Goal: Task Accomplishment & Management: Use online tool/utility

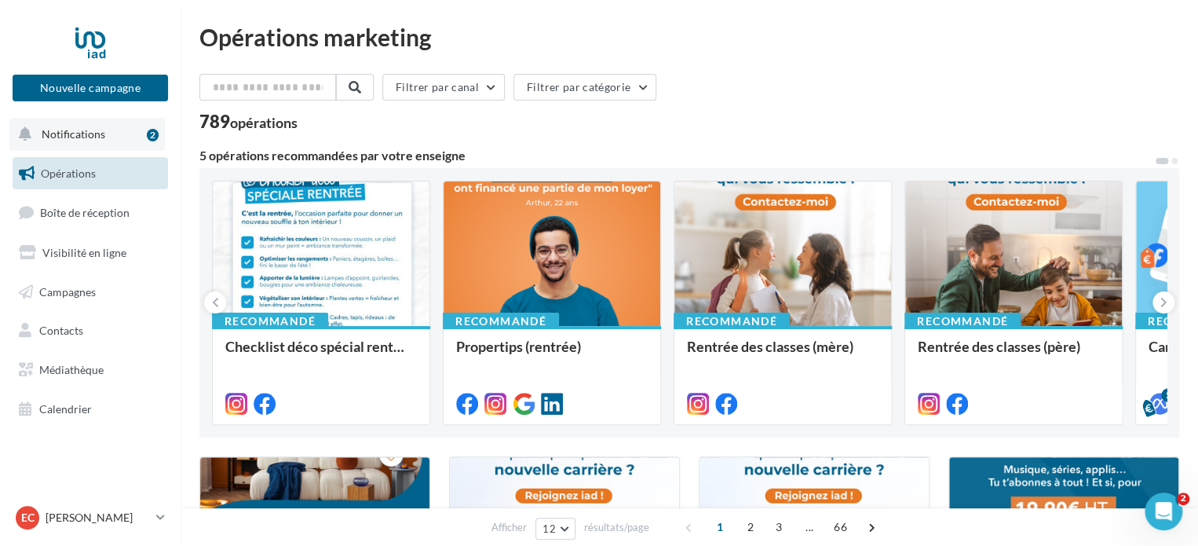
click at [86, 137] on span "Notifications" at bounding box center [74, 133] width 64 height 13
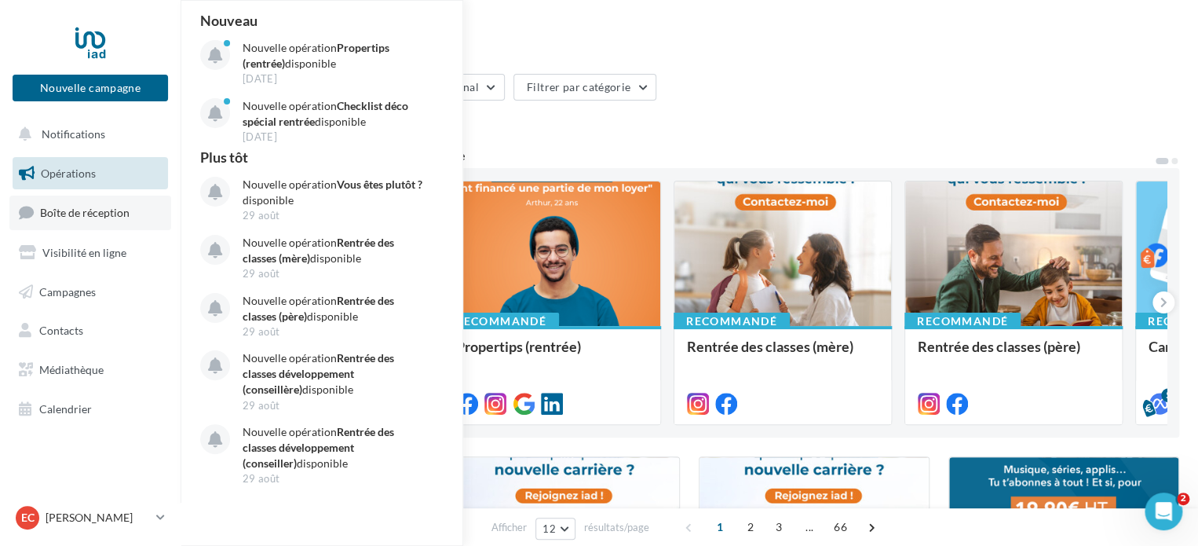
click at [92, 212] on span "Boîte de réception" at bounding box center [84, 212] width 89 height 13
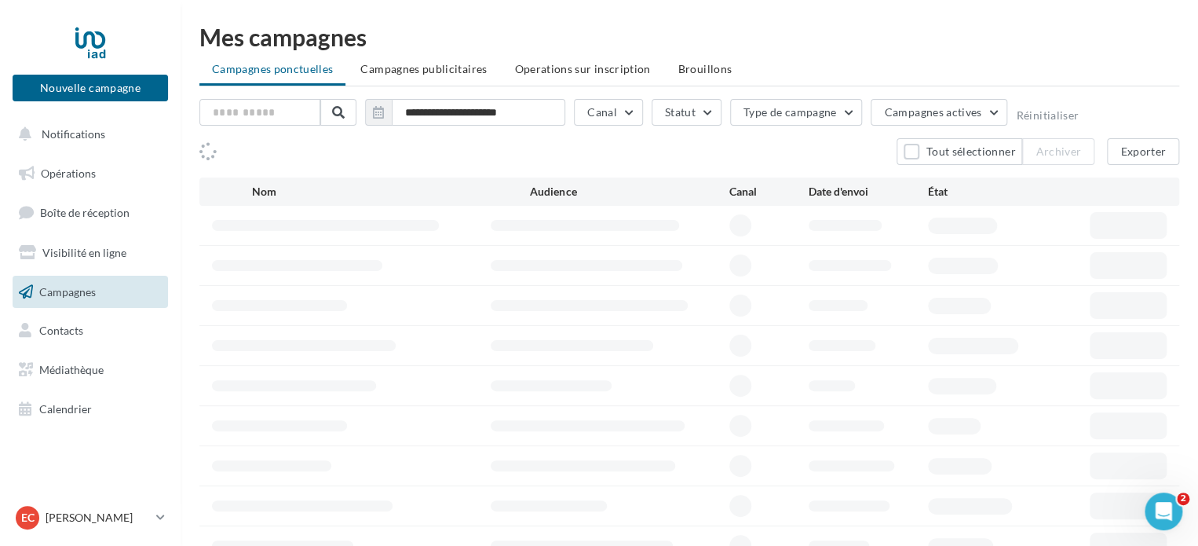
click at [68, 301] on link "Campagnes" at bounding box center [90, 292] width 162 height 33
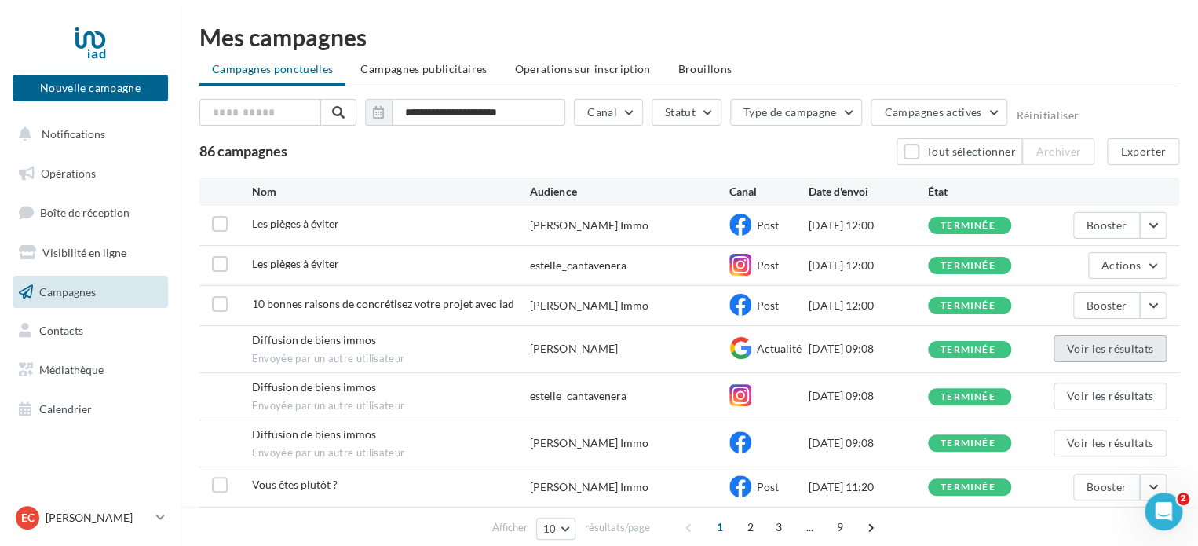
click at [1083, 352] on button "Voir les résultats" at bounding box center [1109, 348] width 113 height 27
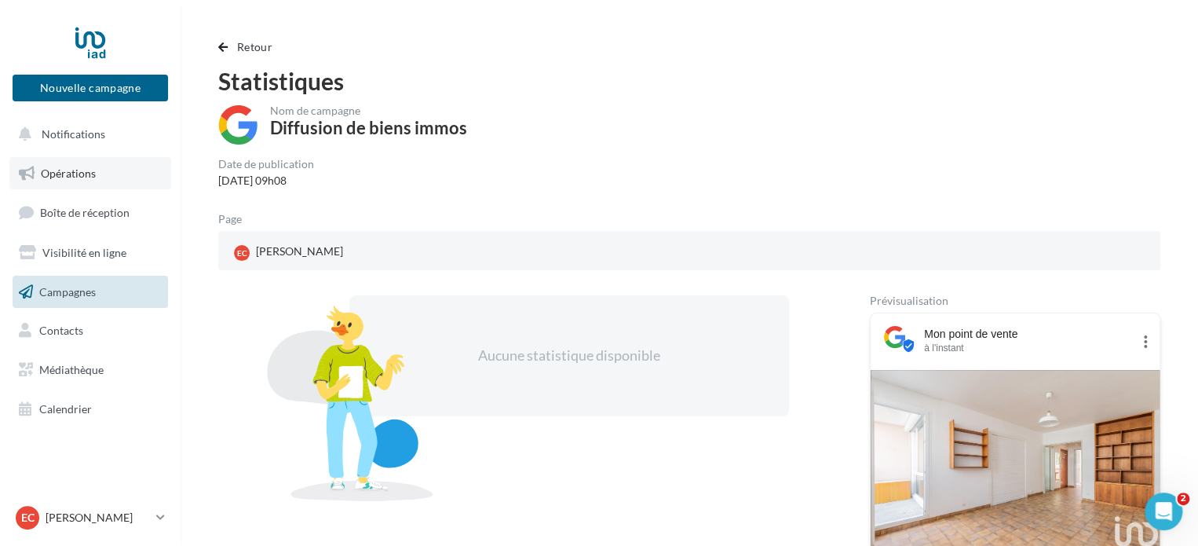
click at [54, 162] on link "Opérations" at bounding box center [90, 173] width 162 height 33
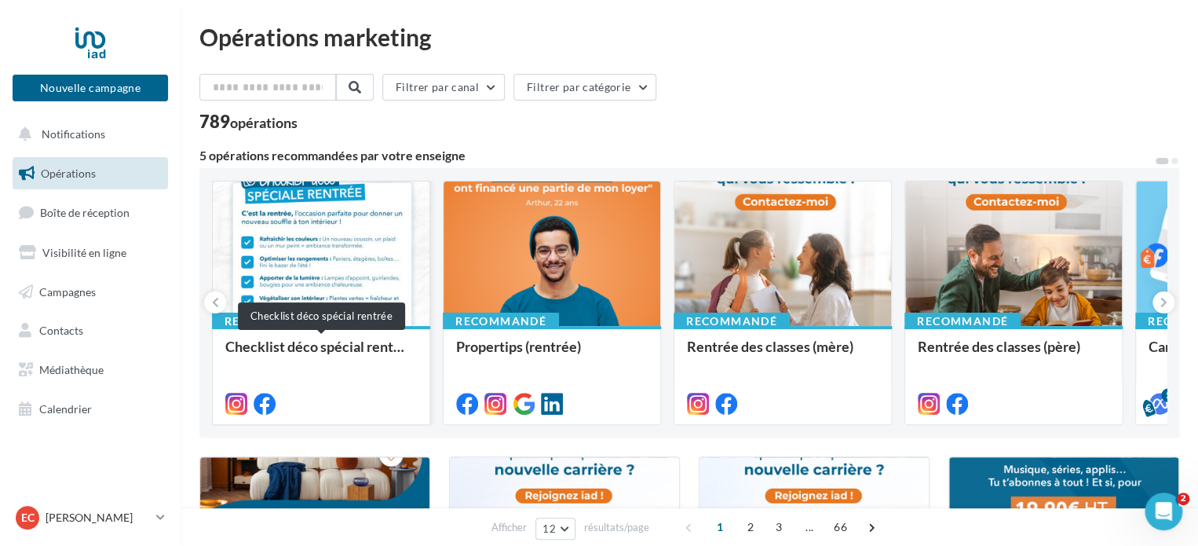
click at [270, 345] on div "Checklist déco spécial rentrée" at bounding box center [321, 353] width 192 height 31
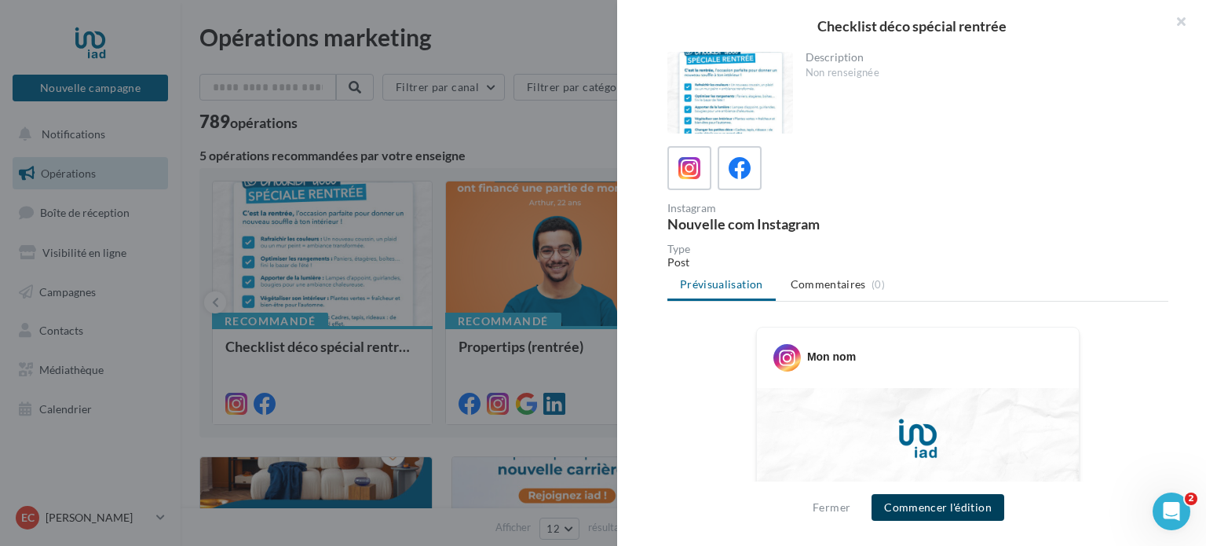
click at [971, 516] on button "Commencer l'édition" at bounding box center [937, 507] width 133 height 27
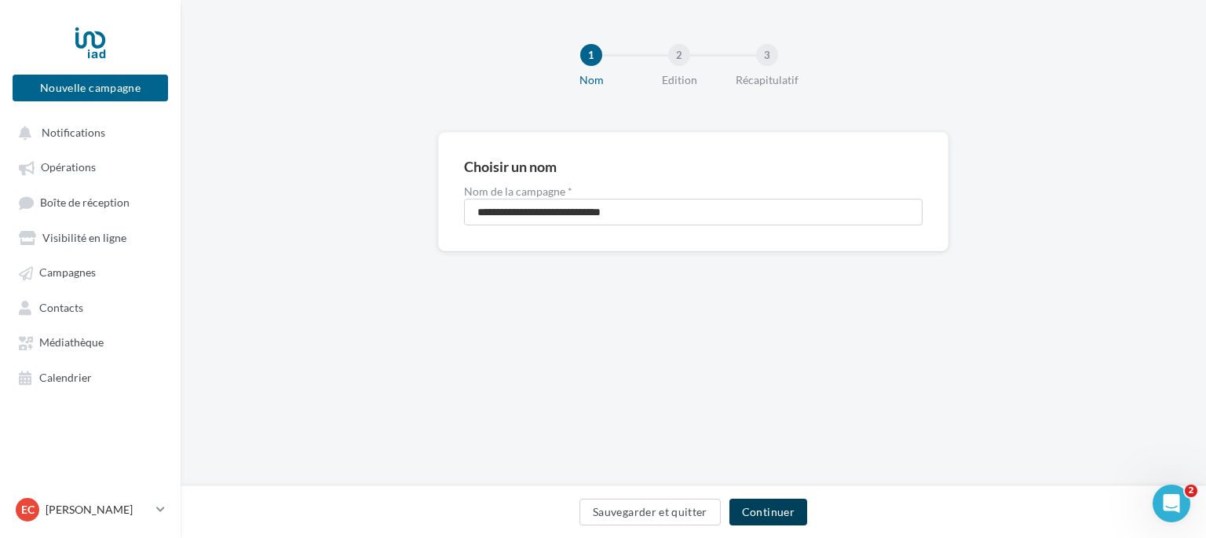
click at [788, 511] on button "Continuer" at bounding box center [768, 511] width 78 height 27
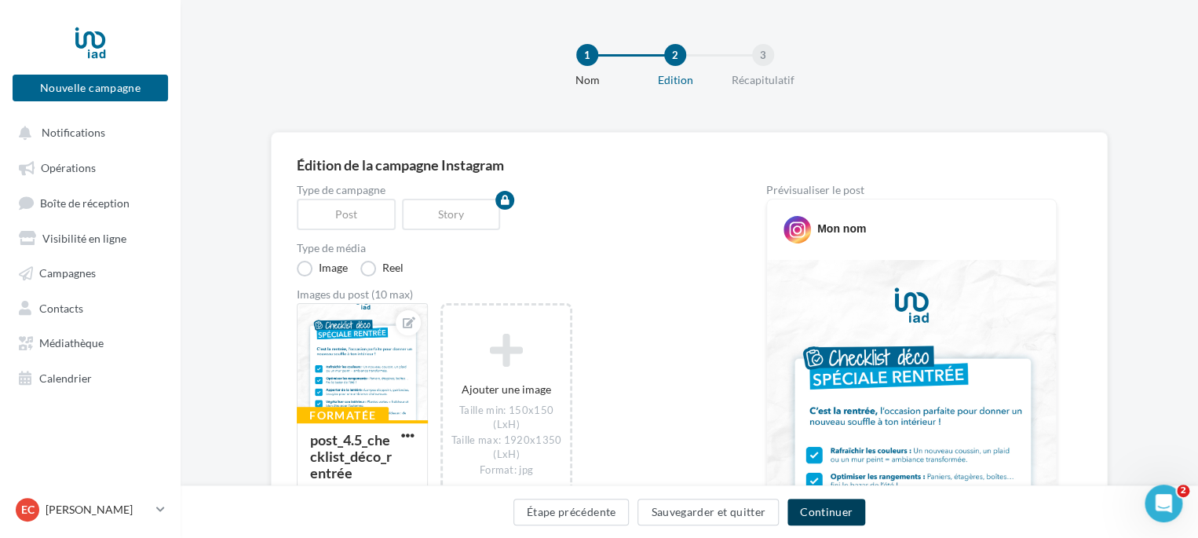
click at [804, 515] on button "Continuer" at bounding box center [826, 511] width 78 height 27
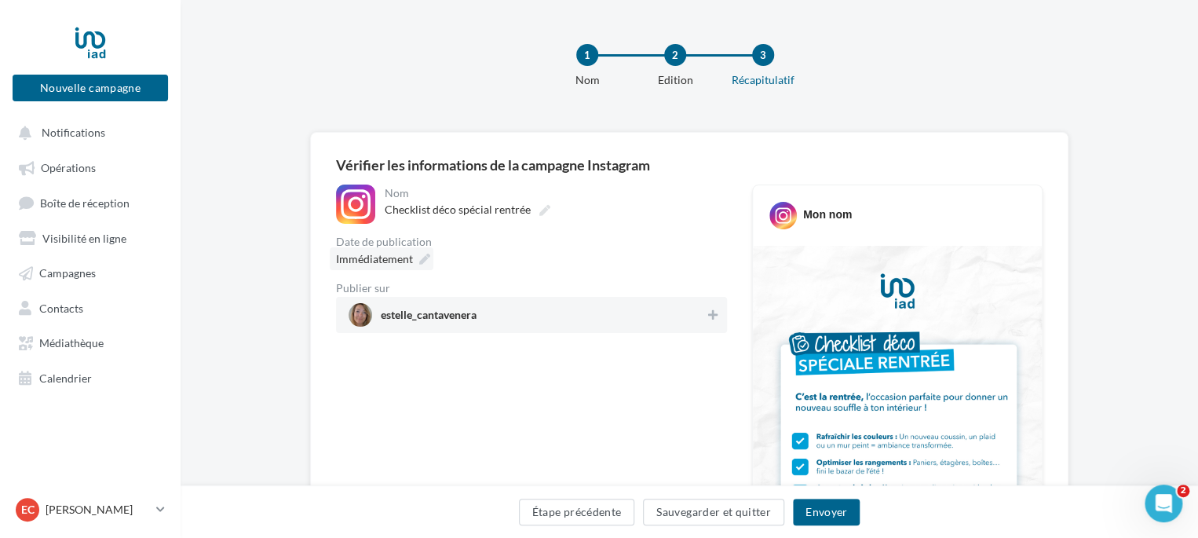
click at [427, 256] on icon at bounding box center [424, 259] width 11 height 11
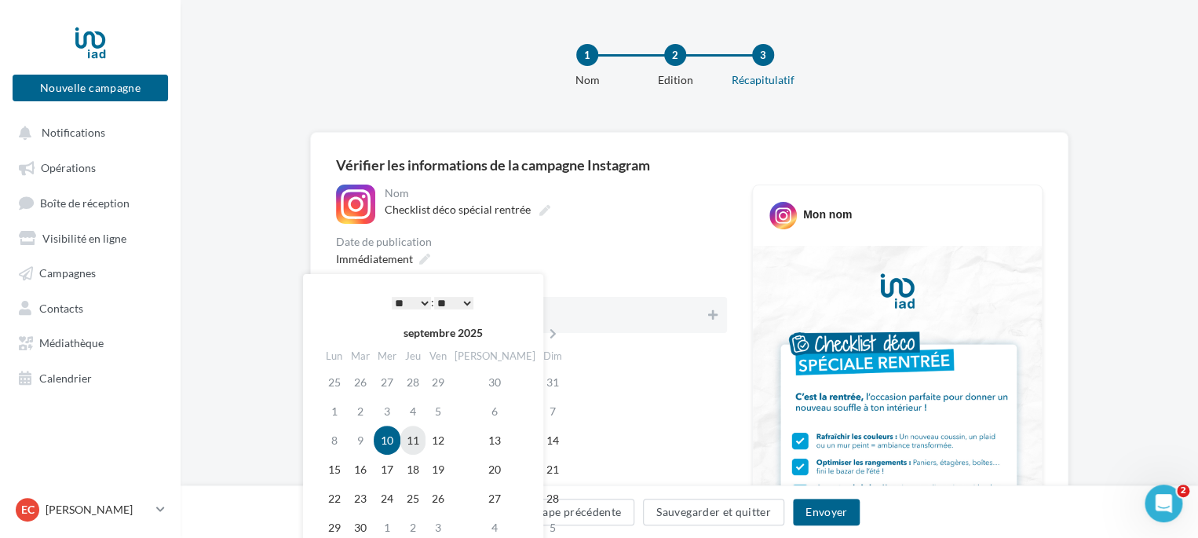
click at [411, 444] on td "11" at bounding box center [412, 439] width 25 height 29
click at [414, 300] on select "* * * * * * * * * * ** ** ** ** ** ** ** ** ** ** ** ** ** **" at bounding box center [411, 303] width 39 height 13
click at [468, 306] on select "** ** ** ** ** **" at bounding box center [453, 303] width 39 height 13
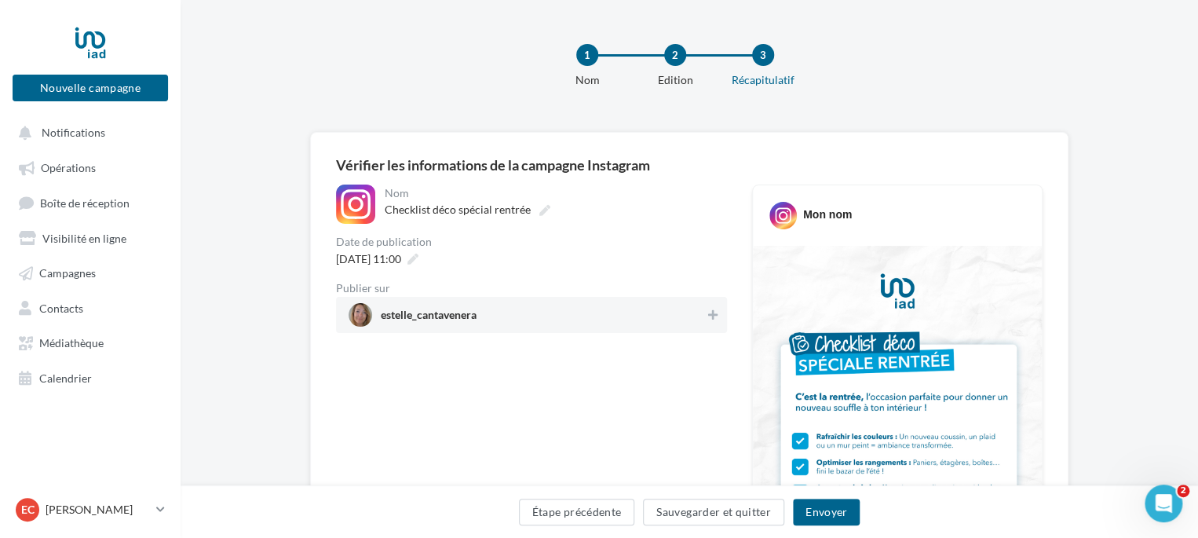
click at [631, 260] on div "11/09/2025 à 11:00" at bounding box center [531, 258] width 391 height 23
click at [722, 319] on div "estelle_cantavenera" at bounding box center [531, 315] width 391 height 36
click at [825, 513] on button "Envoyer" at bounding box center [826, 511] width 67 height 27
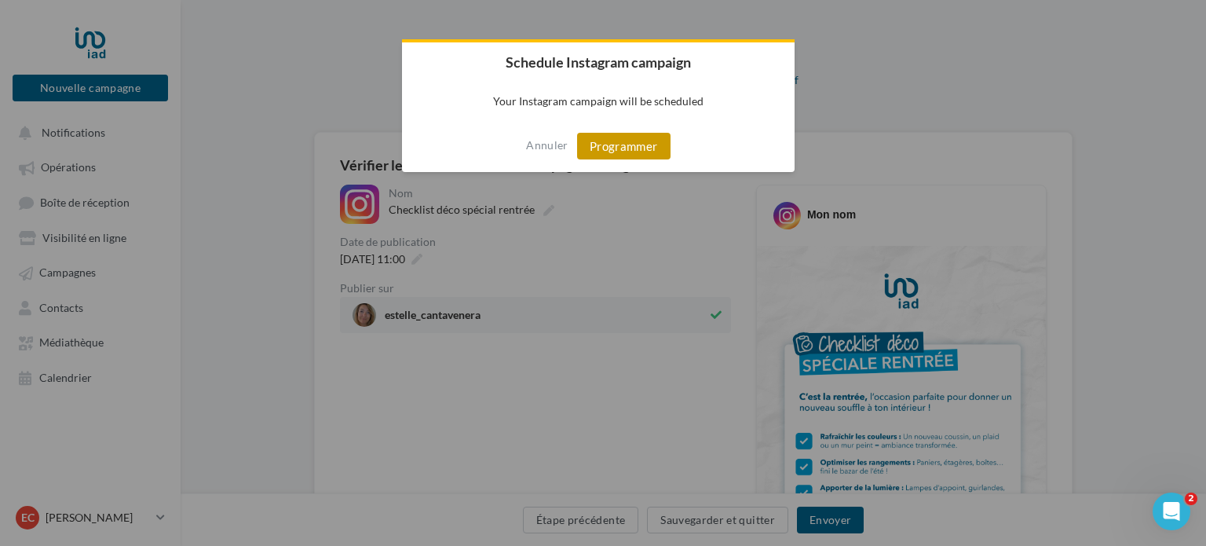
click at [600, 142] on button "Programmer" at bounding box center [623, 146] width 93 height 27
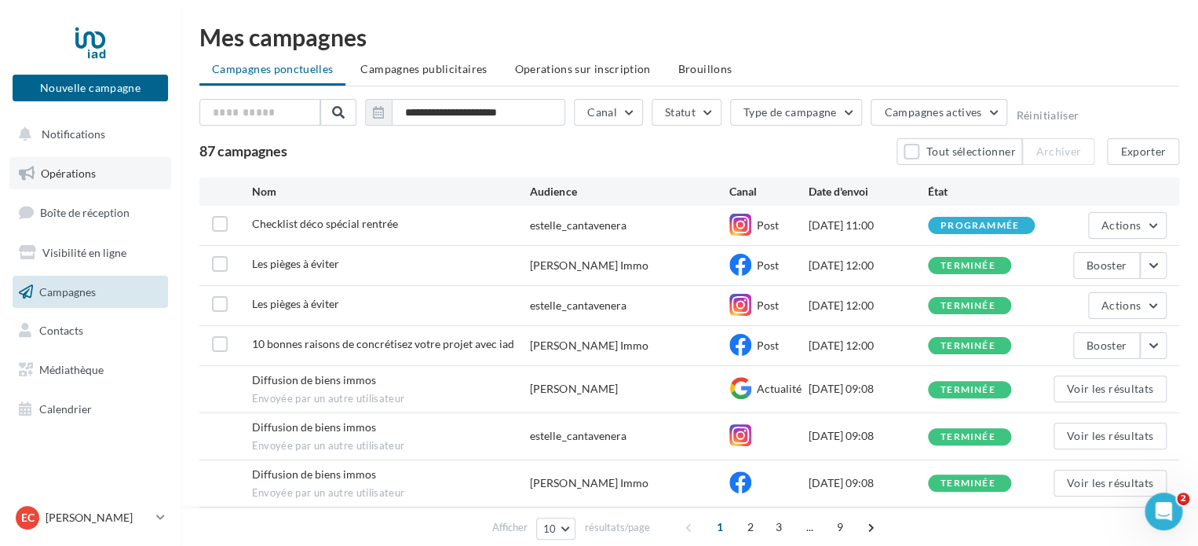
click at [68, 177] on span "Opérations" at bounding box center [68, 172] width 55 height 13
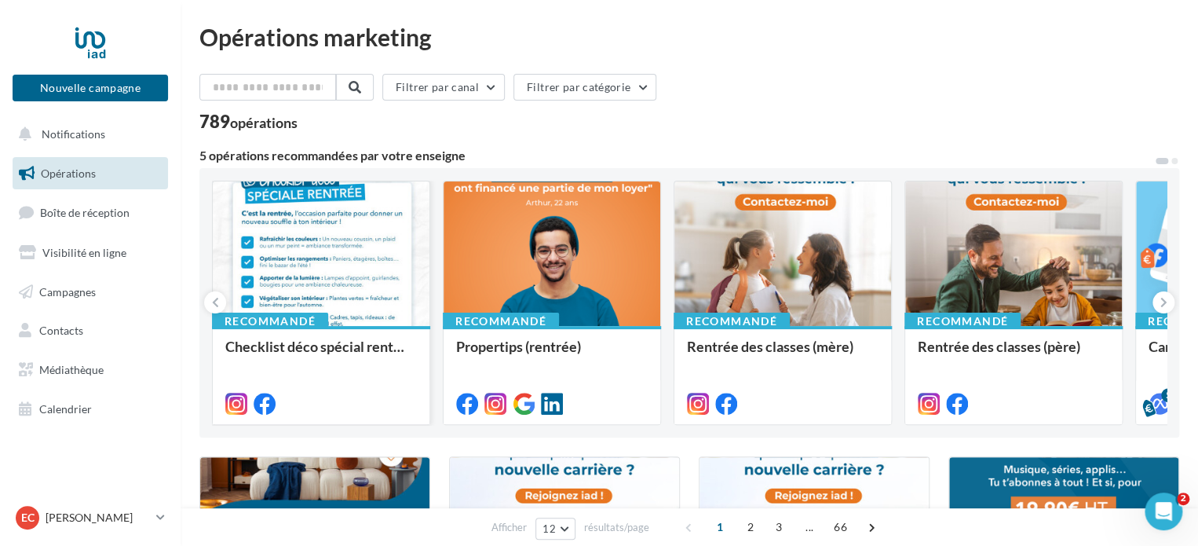
click at [356, 395] on div at bounding box center [321, 401] width 192 height 19
click at [348, 350] on div "Checklist déco spécial rentrée" at bounding box center [321, 353] width 192 height 31
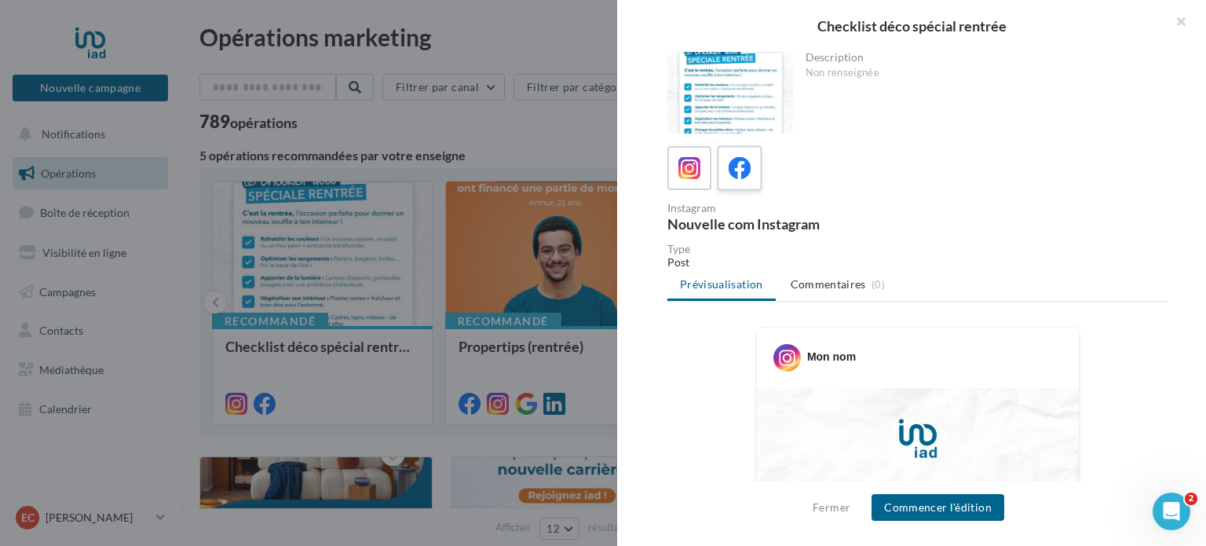
click at [741, 172] on icon at bounding box center [739, 168] width 23 height 23
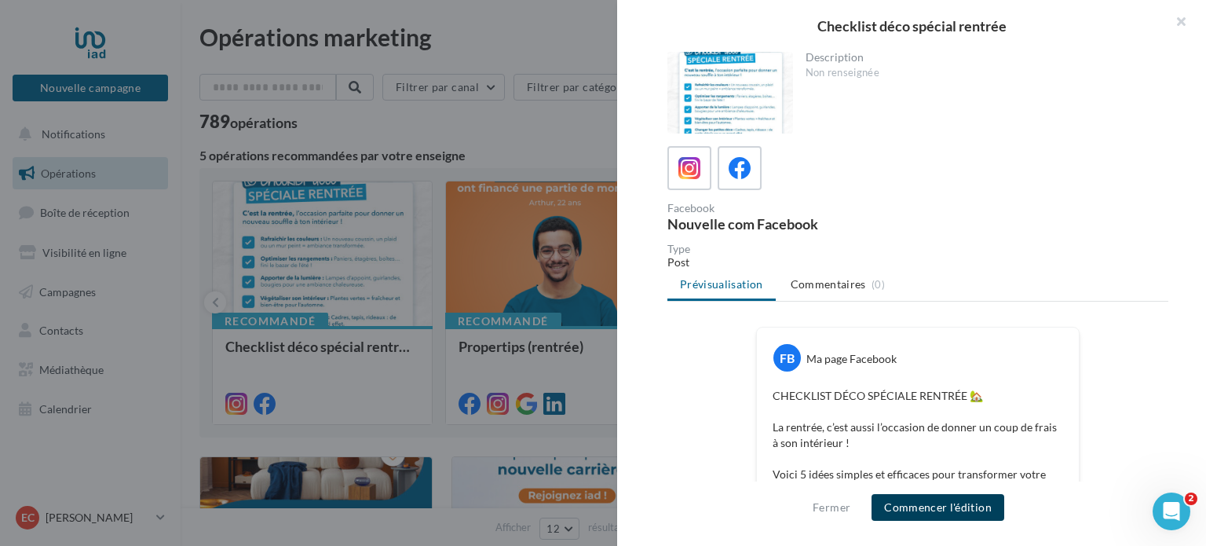
click at [976, 517] on button "Commencer l'édition" at bounding box center [937, 507] width 133 height 27
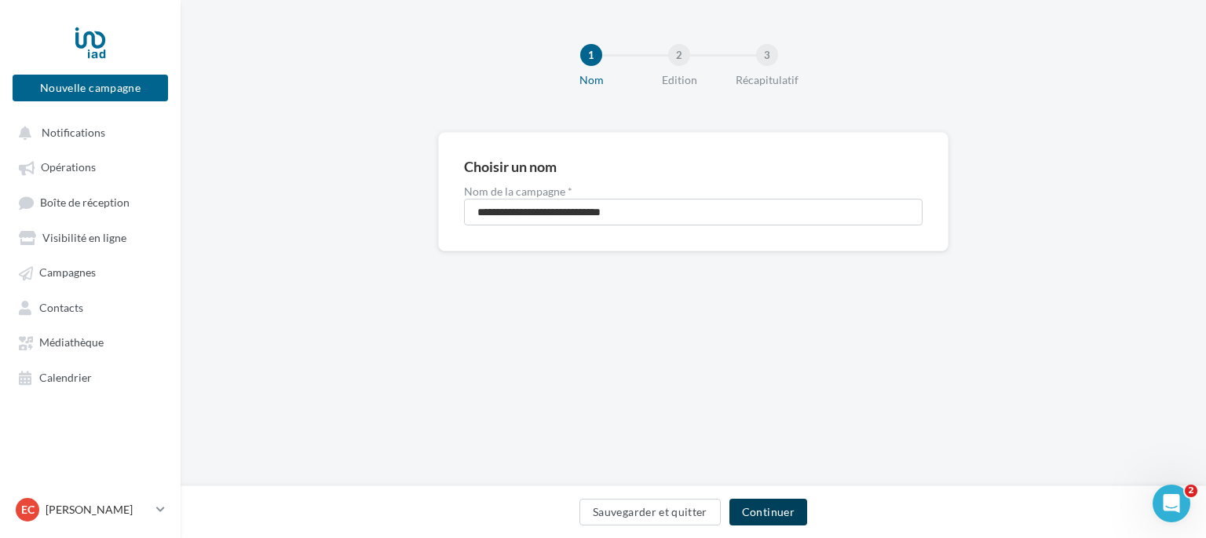
click at [768, 511] on button "Continuer" at bounding box center [768, 511] width 78 height 27
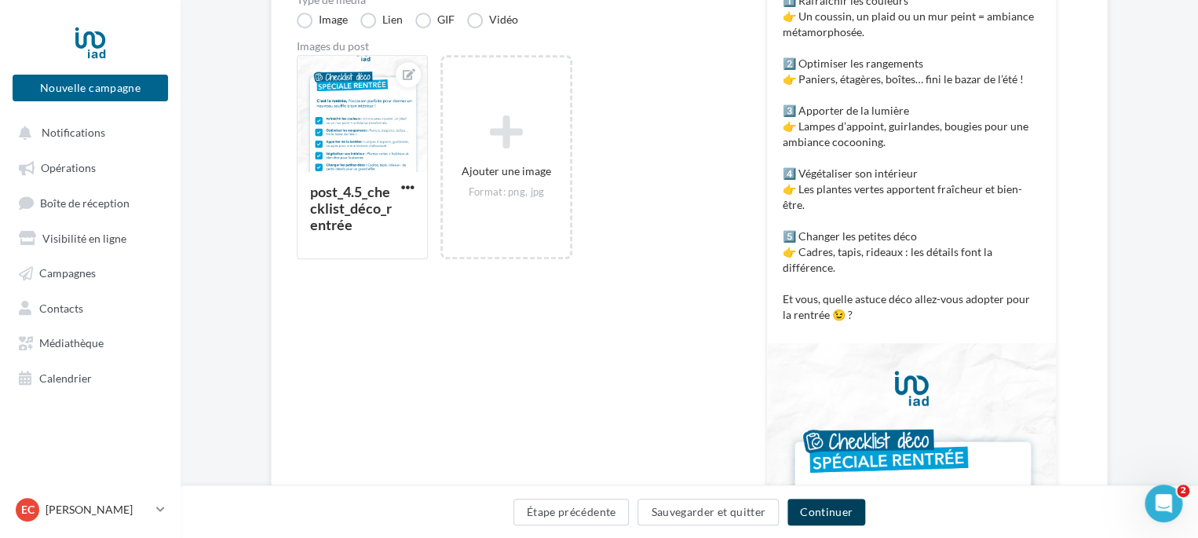
click at [820, 520] on button "Continuer" at bounding box center [826, 511] width 78 height 27
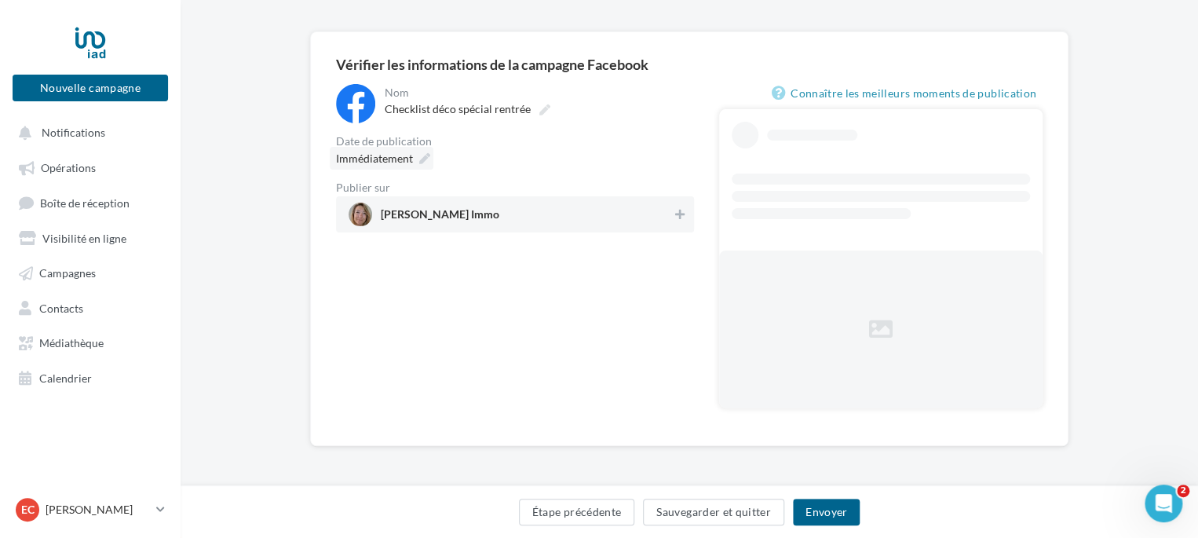
click at [419, 155] on icon at bounding box center [424, 158] width 11 height 11
type input "**********"
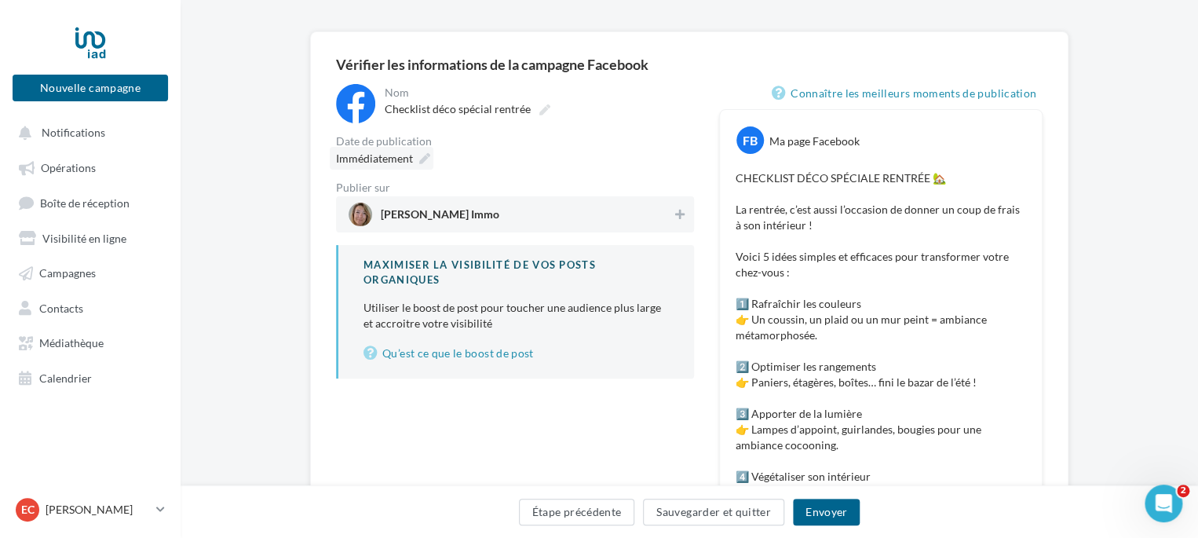
click at [425, 164] on div "Immédiatement" at bounding box center [382, 158] width 104 height 23
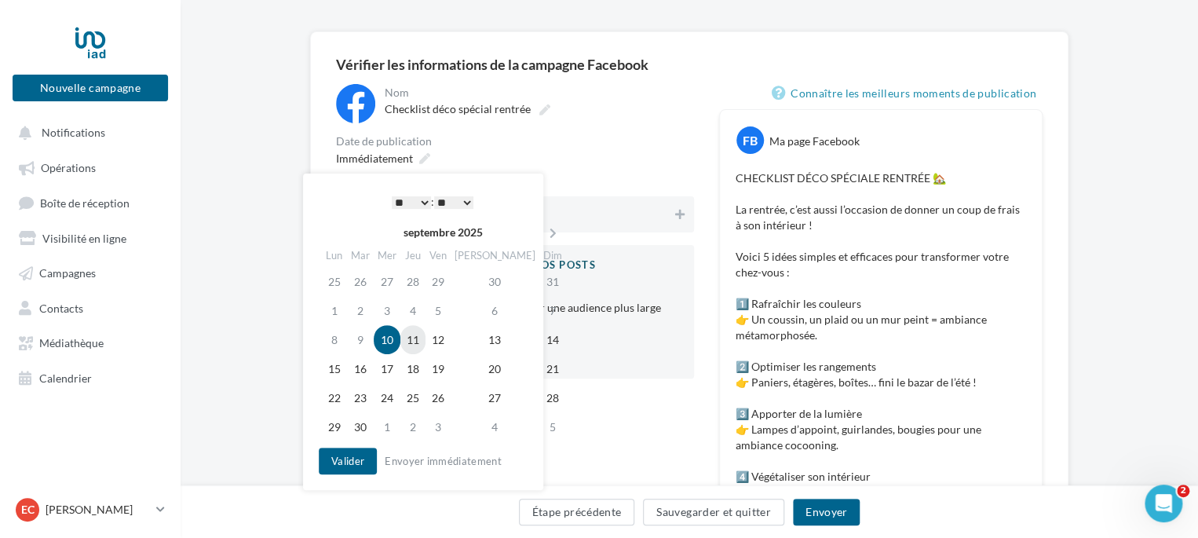
click at [425, 345] on td "11" at bounding box center [412, 339] width 25 height 29
click at [363, 461] on button "Valider" at bounding box center [348, 460] width 58 height 27
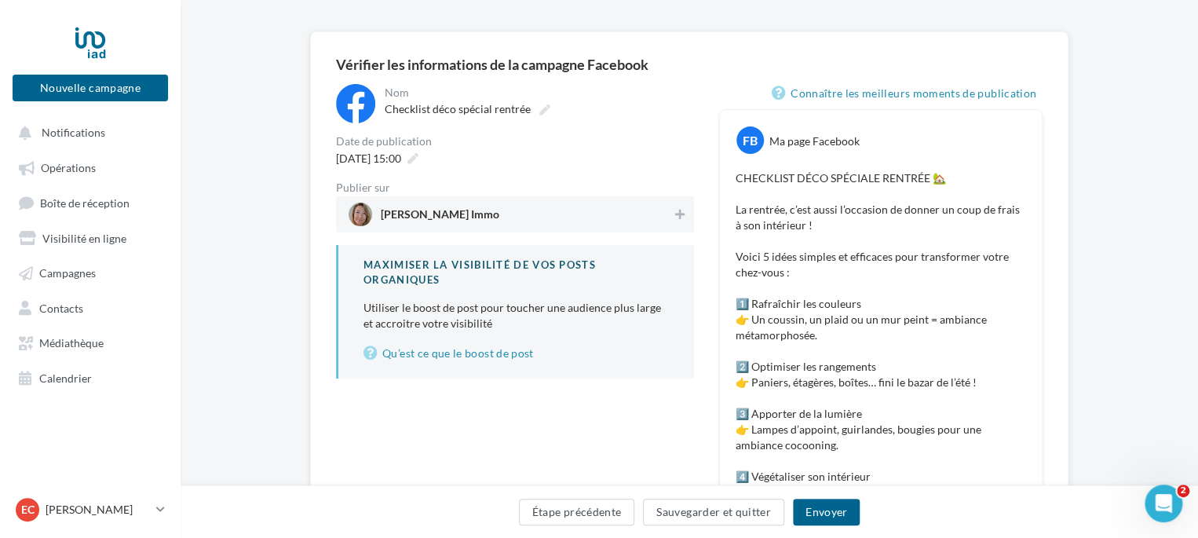
click at [656, 210] on span "[PERSON_NAME] Immo" at bounding box center [510, 215] width 323 height 24
click at [816, 514] on button "Envoyer" at bounding box center [826, 511] width 67 height 27
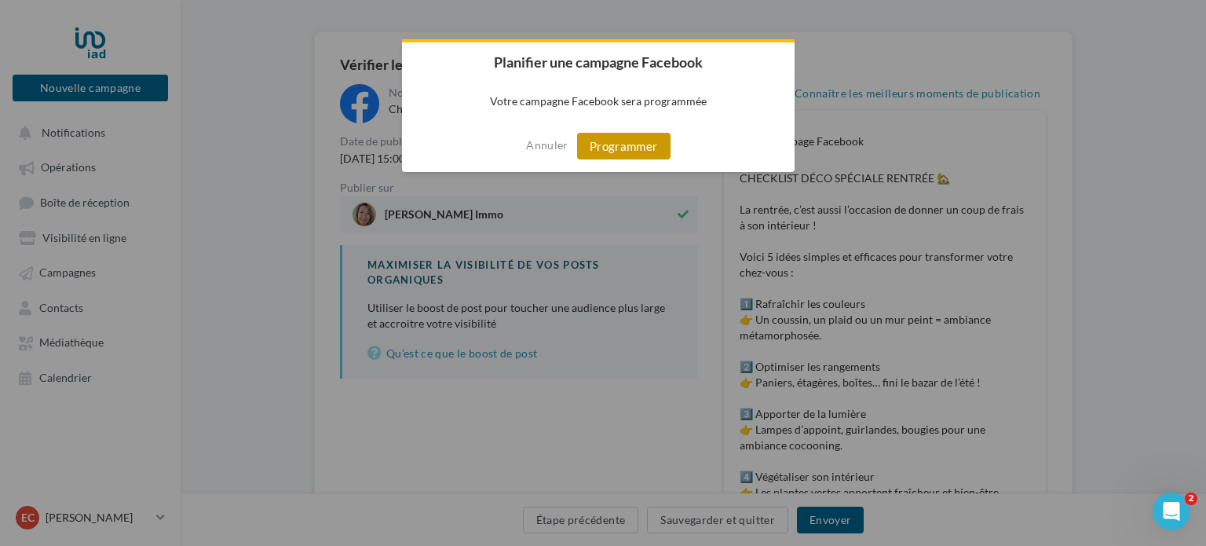
click at [646, 144] on button "Programmer" at bounding box center [623, 146] width 93 height 27
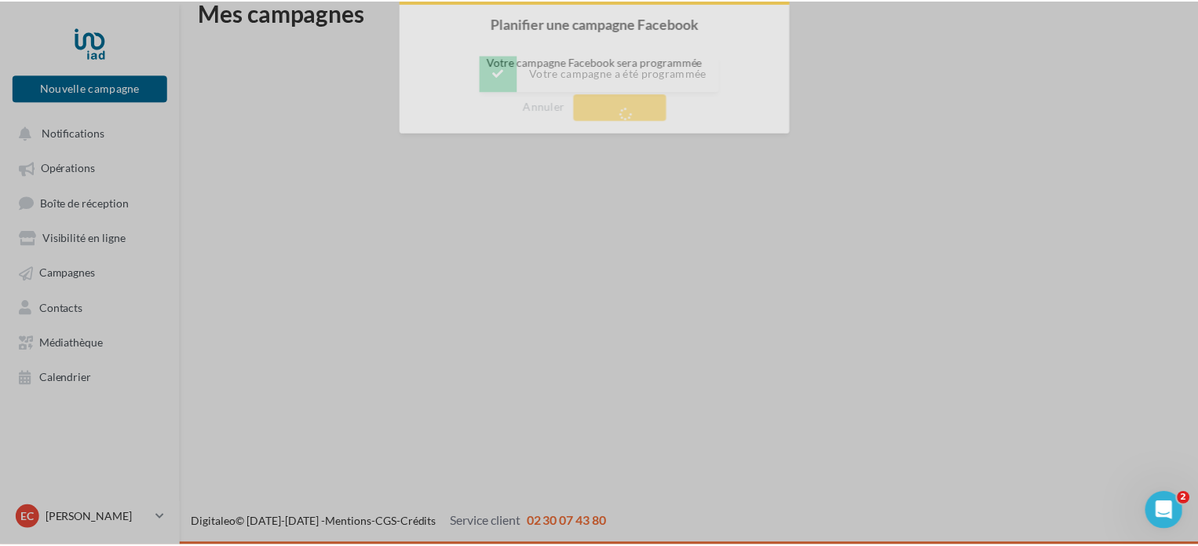
scroll to position [25, 0]
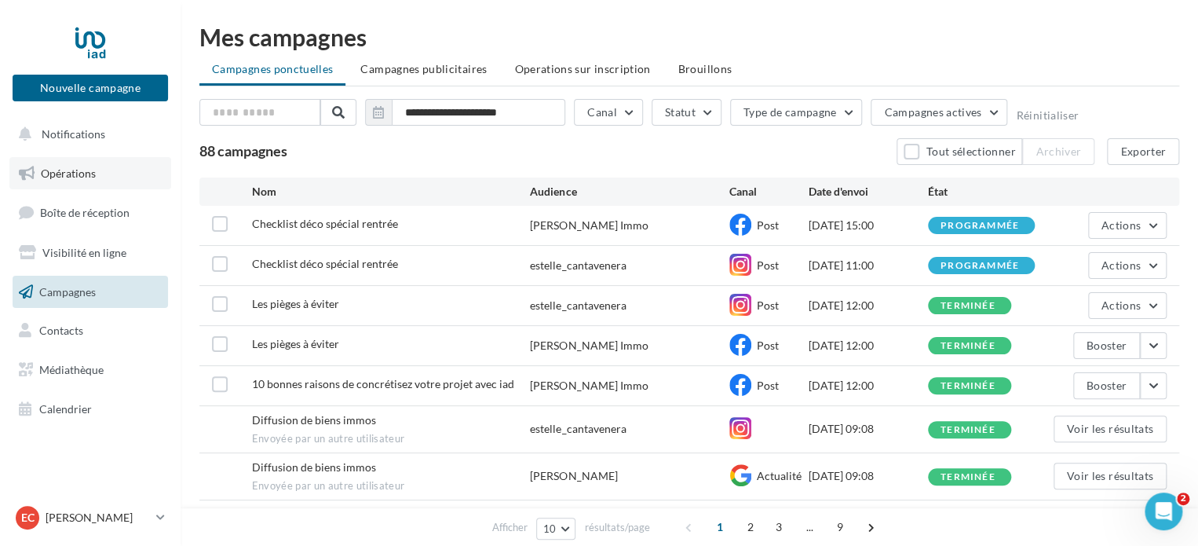
click at [72, 172] on span "Opérations" at bounding box center [68, 172] width 55 height 13
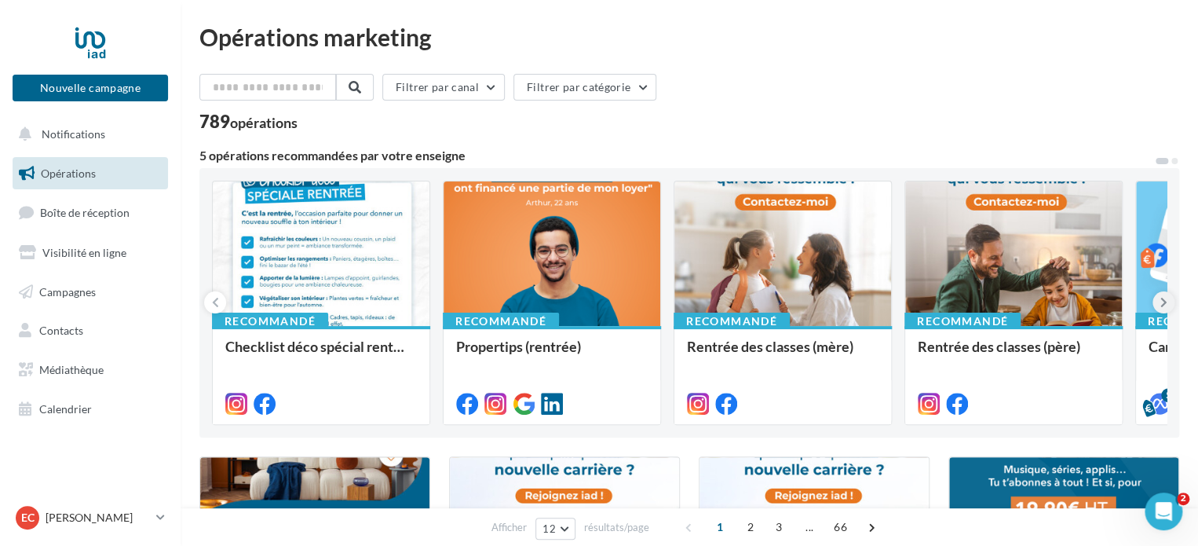
click at [1163, 304] on icon at bounding box center [1163, 302] width 7 height 16
